Goal: Transaction & Acquisition: Purchase product/service

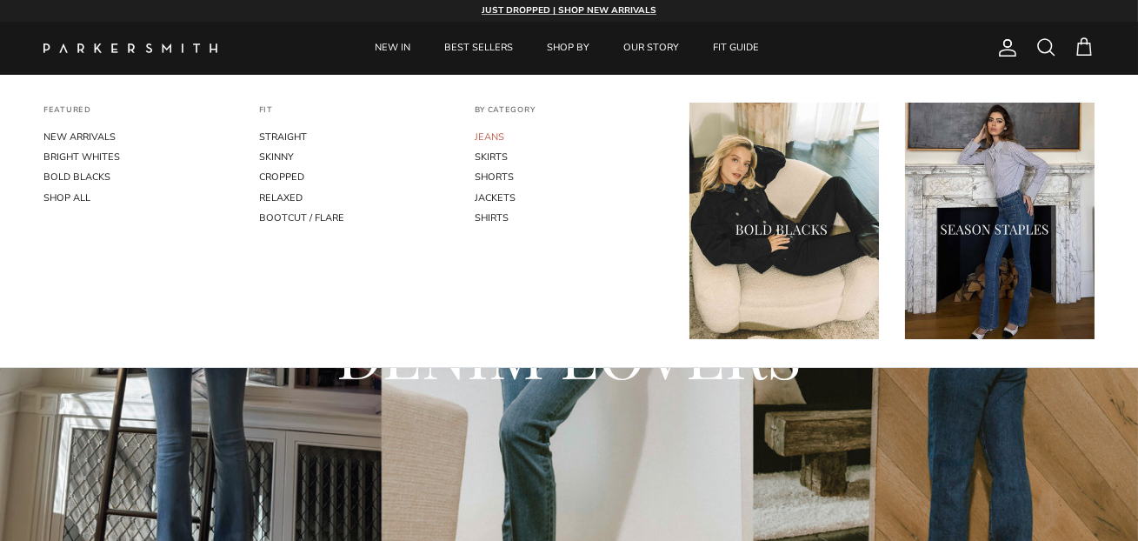
click at [487, 132] on link "JEANS" at bounding box center [570, 137] width 190 height 20
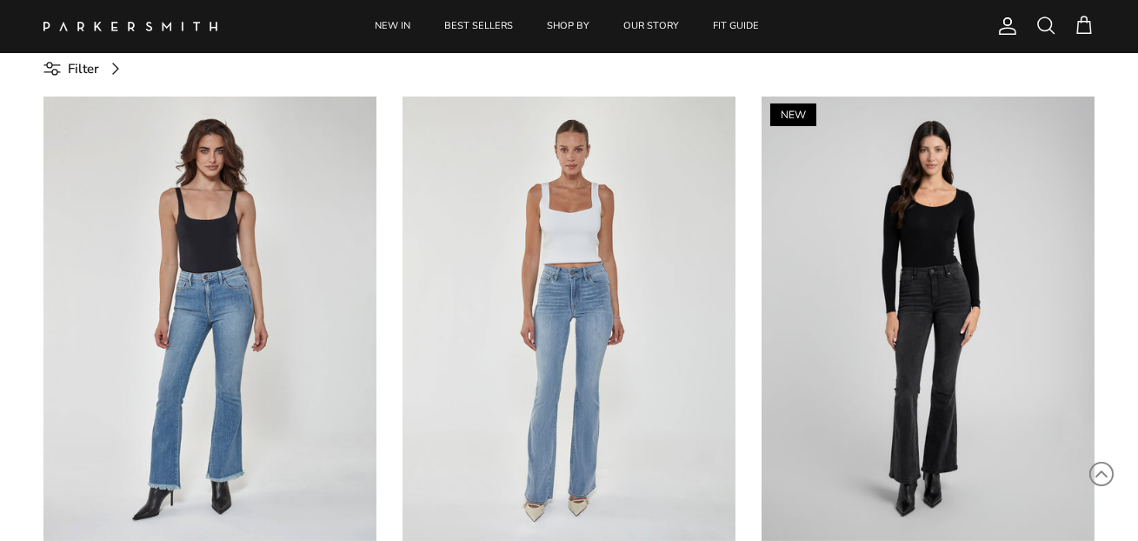
scroll to position [611, 0]
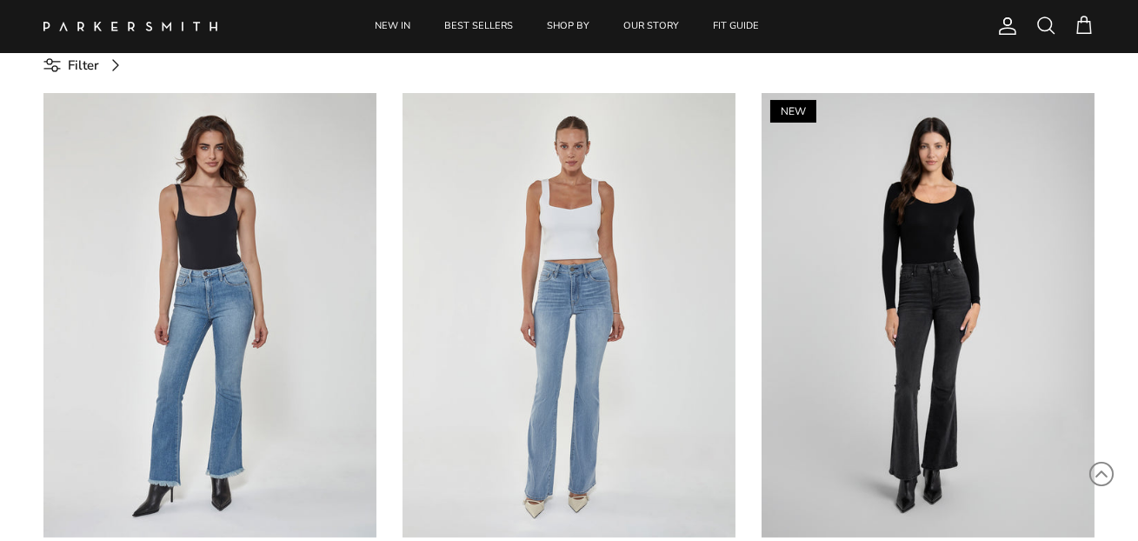
click at [74, 66] on span "Filter" at bounding box center [83, 65] width 31 height 21
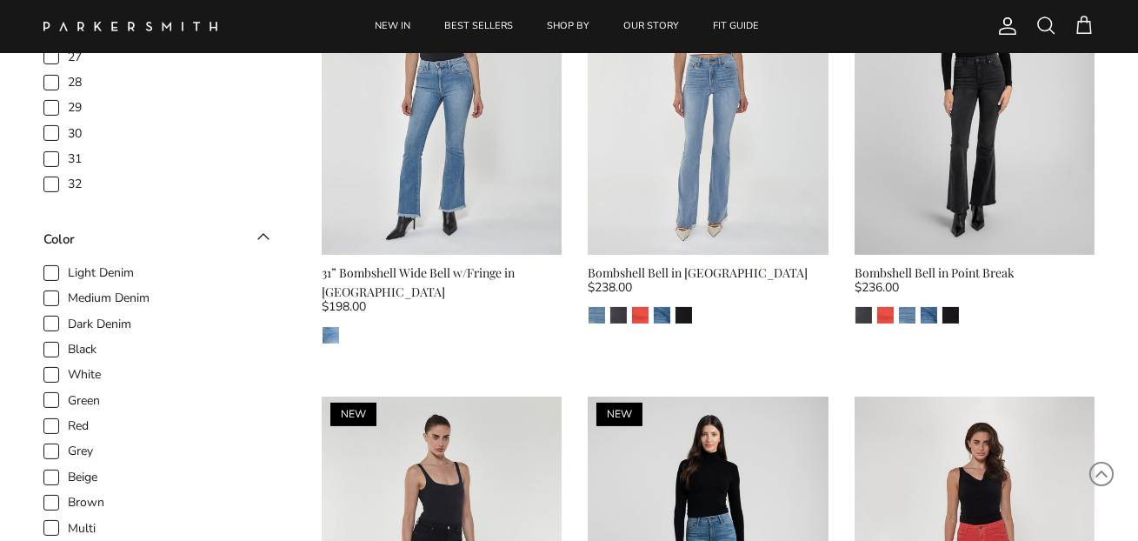
scroll to position [774, 0]
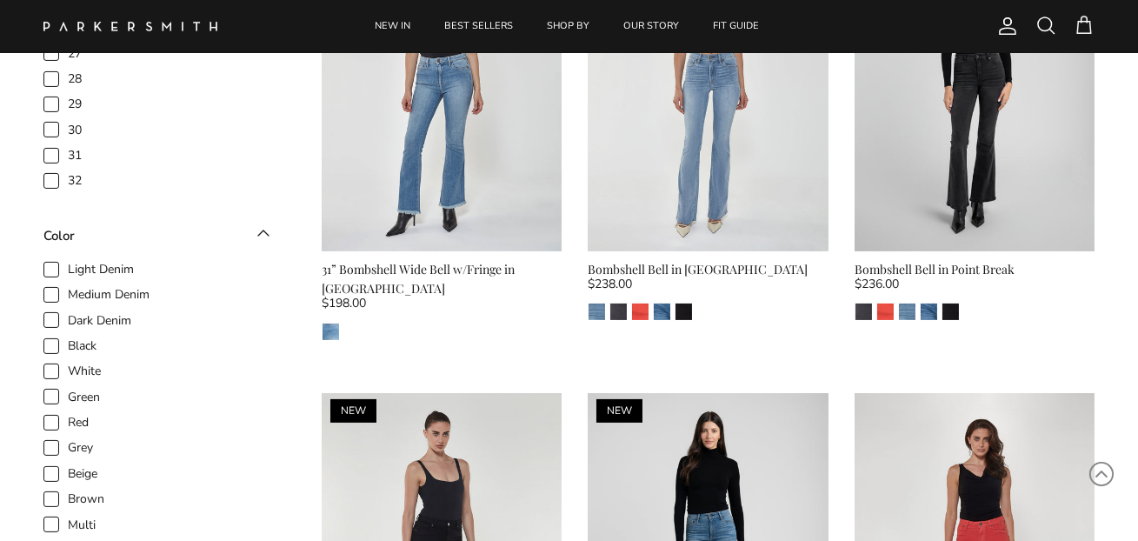
click at [68, 319] on span "Dark Denim" at bounding box center [99, 320] width 63 height 17
click at [67, 312] on input "Dark Denim" at bounding box center [68, 311] width 2 height 2
checkbox input "true"
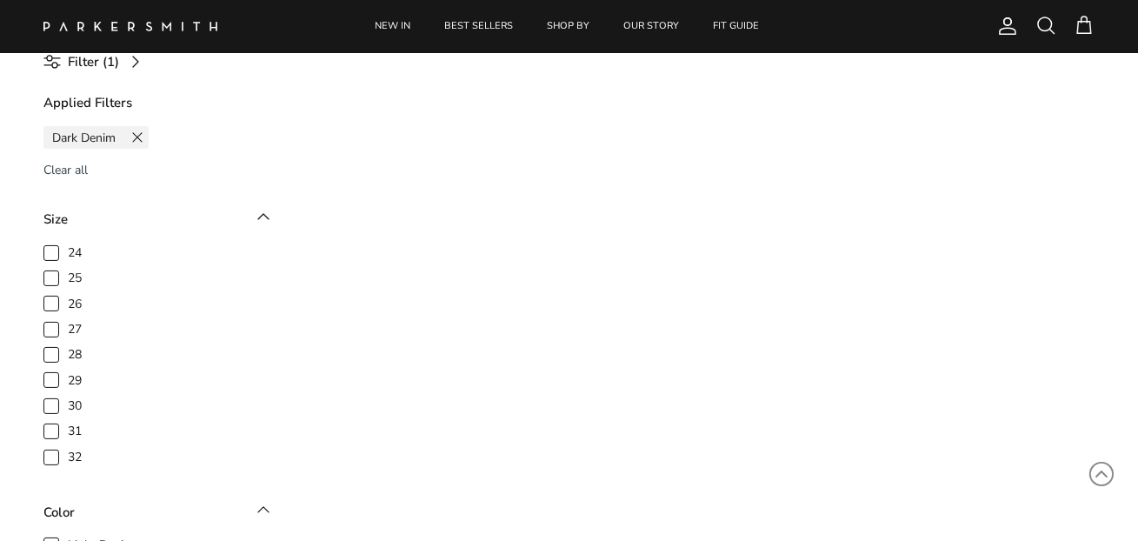
scroll to position [604, 0]
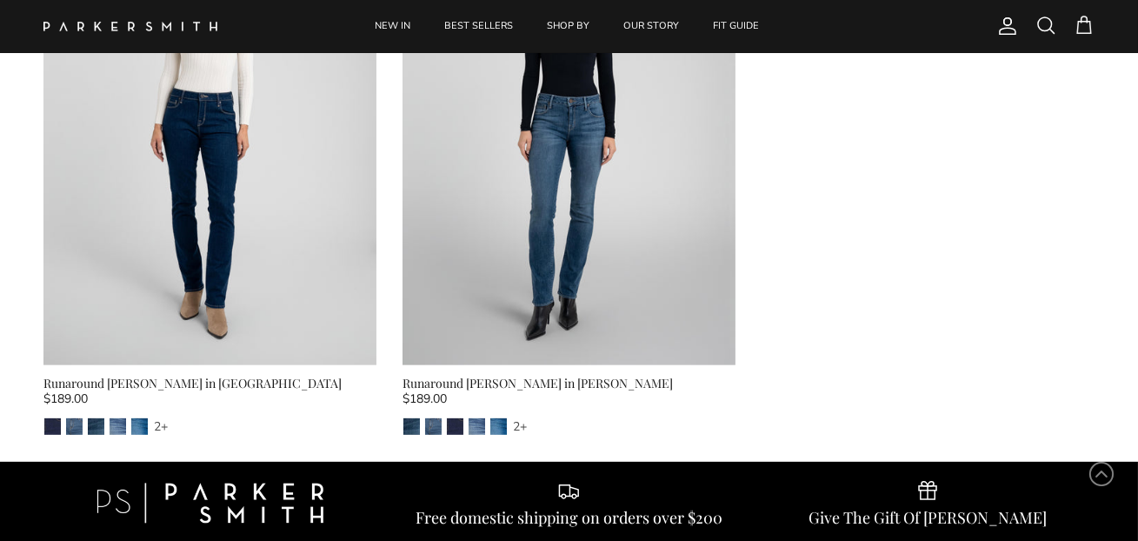
scroll to position [1354, 0]
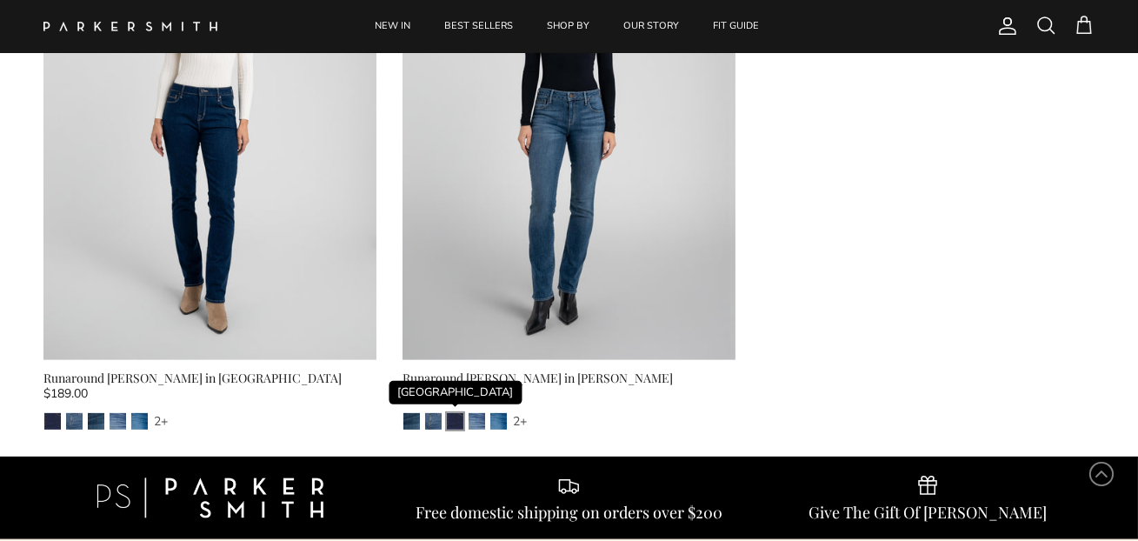
click at [452, 420] on img "Camden" at bounding box center [455, 421] width 17 height 17
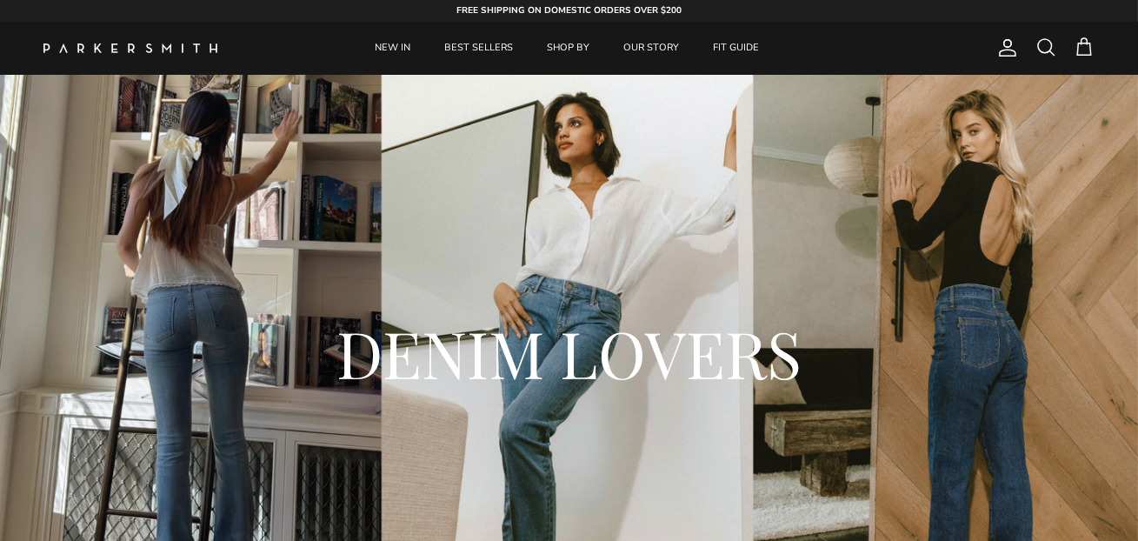
scroll to position [0, 0]
